Goal: Information Seeking & Learning: Learn about a topic

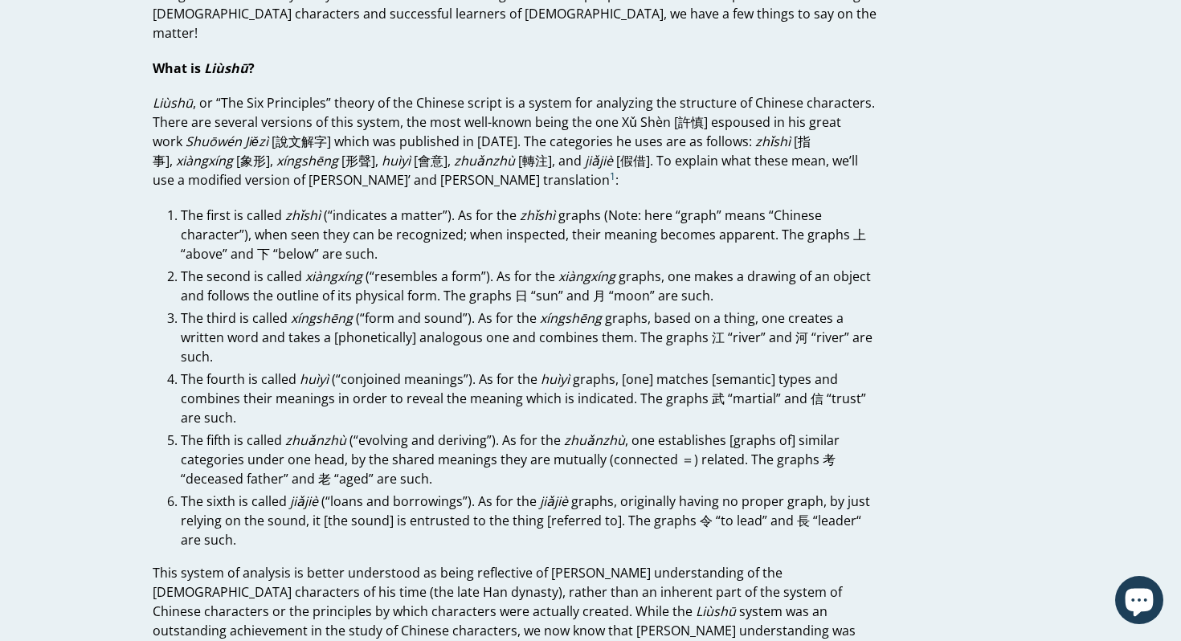
scroll to position [153, 0]
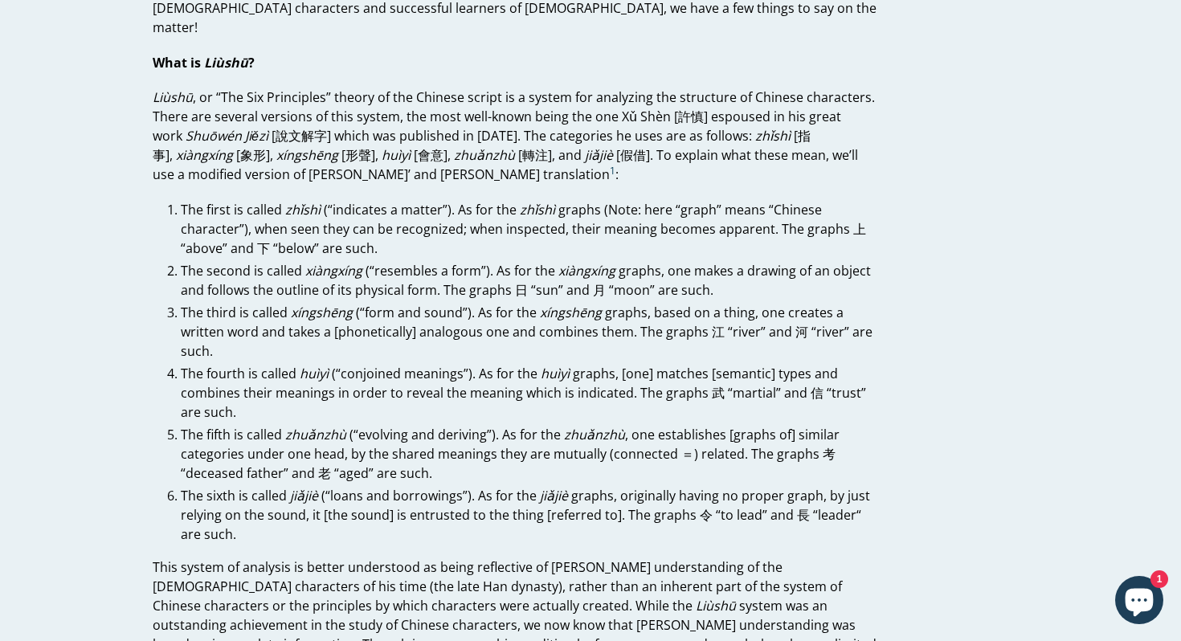
click at [244, 202] on li "The first is called zhǐshì (“indicates a matter”). As for the zhǐshì graphs (No…" at bounding box center [529, 229] width 697 height 58
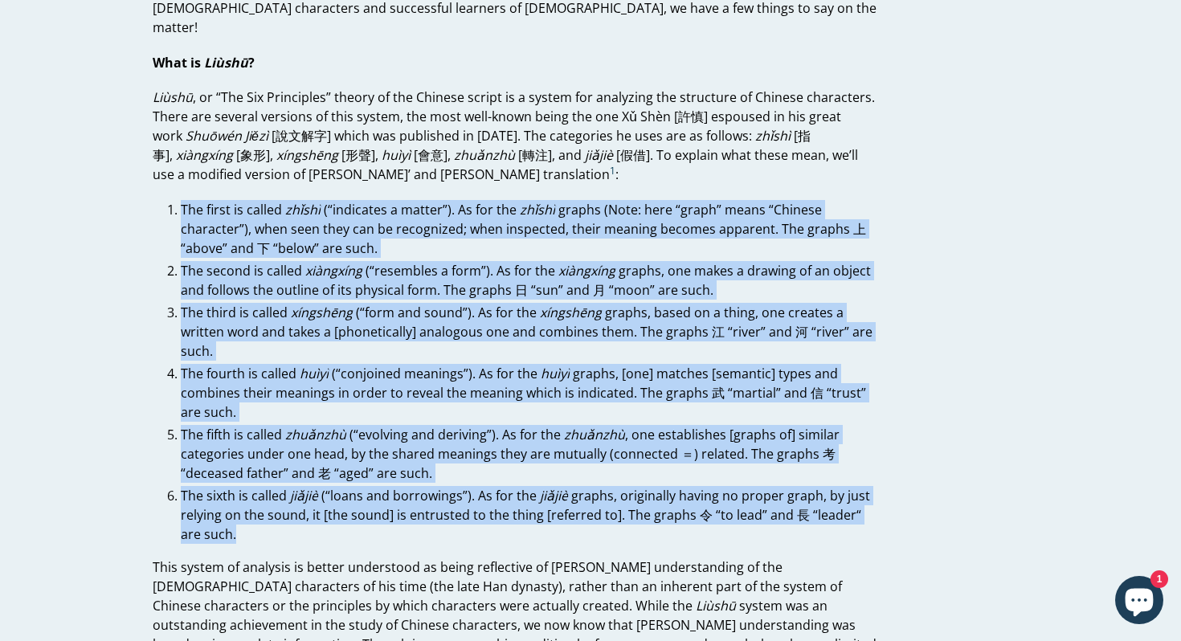
drag, startPoint x: 157, startPoint y: 180, endPoint x: 375, endPoint y: 521, distance: 404.8
copy ol "Lor ipsum do sitame consec (“adipiscin e seddoe”). Te inc utl etdolo magnaa (En…"
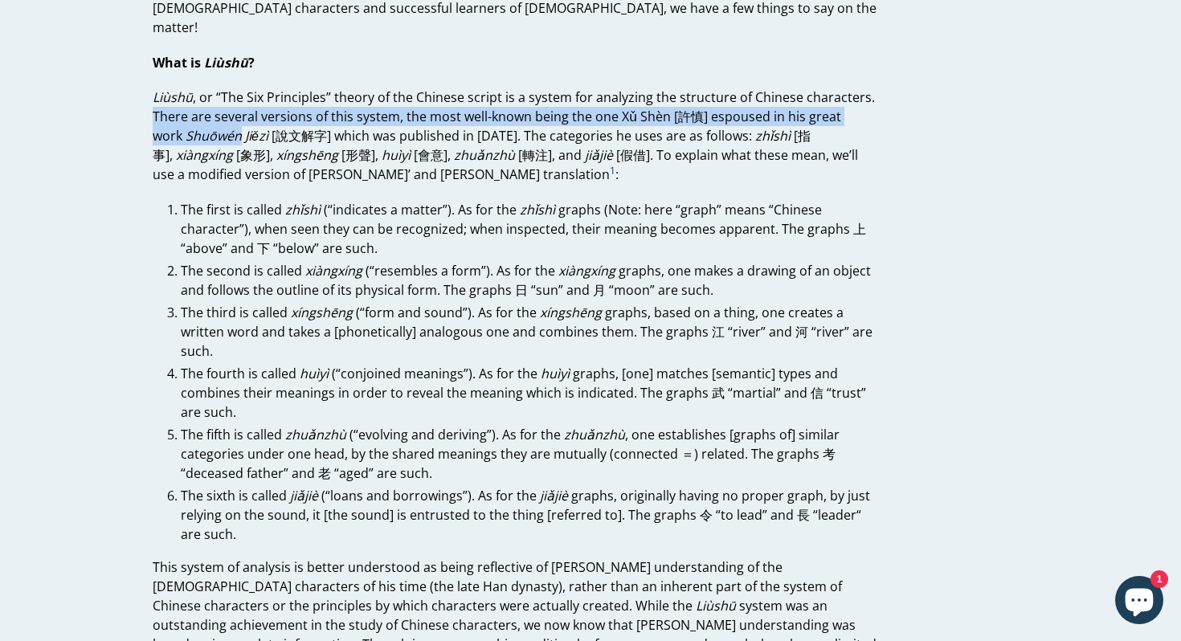
drag, startPoint x: 133, startPoint y: 92, endPoint x: 241, endPoint y: 111, distance: 109.2
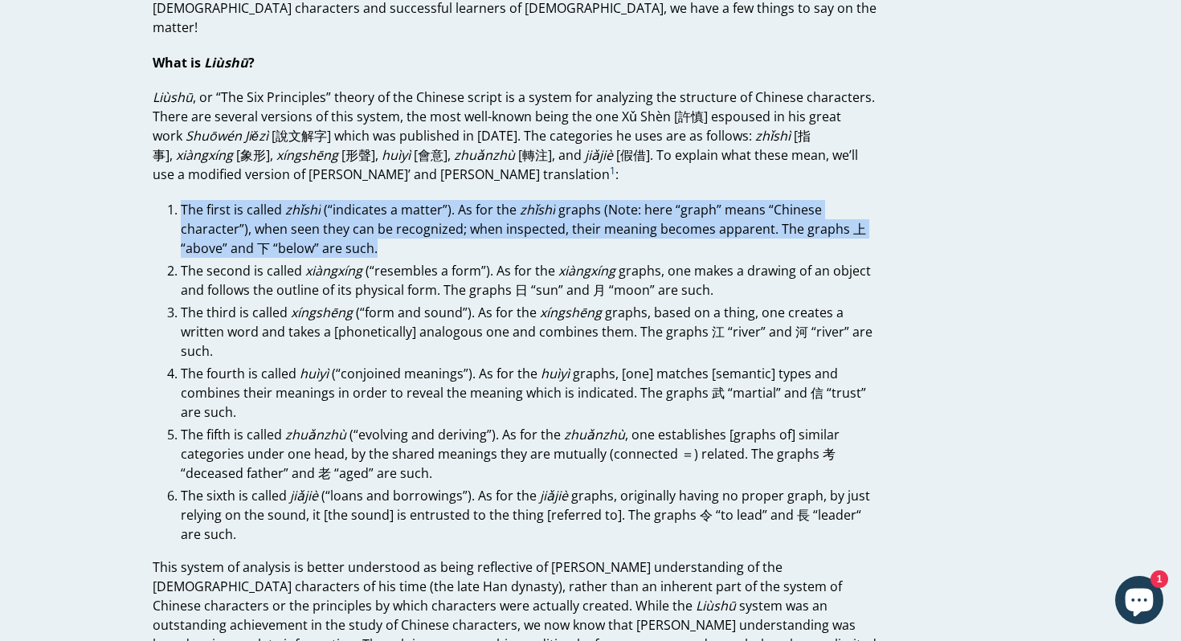
drag, startPoint x: 183, startPoint y: 190, endPoint x: 402, endPoint y: 233, distance: 222.7
click at [402, 233] on li "The first is called zhǐshì (“indicates a matter”). As for the zhǐshì graphs (No…" at bounding box center [529, 229] width 697 height 58
copy li "The first is called zhǐshì (“indicates a matter”). As for the zhǐshì graphs (No…"
